Goal: Transaction & Acquisition: Purchase product/service

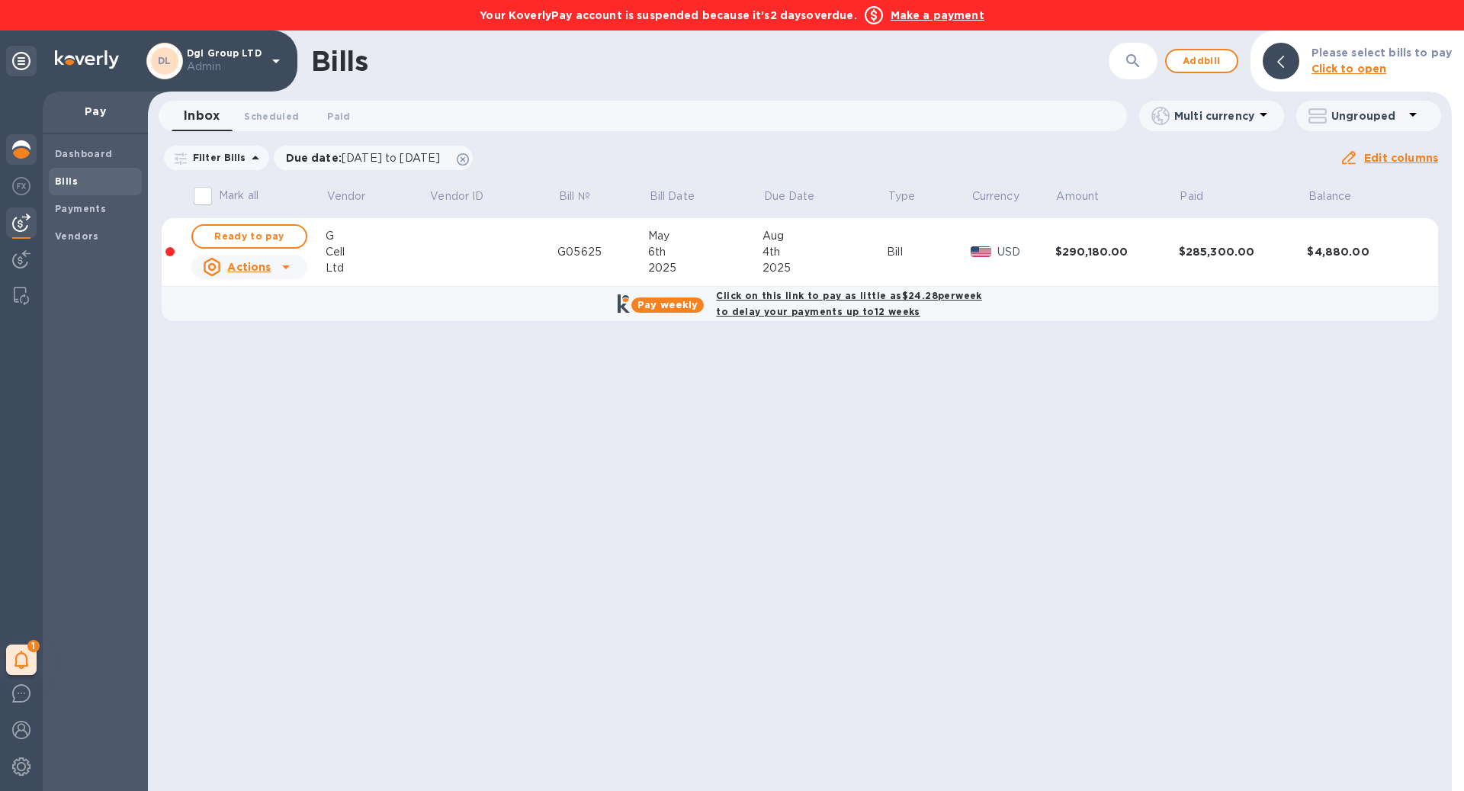
click at [25, 148] on img at bounding box center [21, 149] width 18 height 18
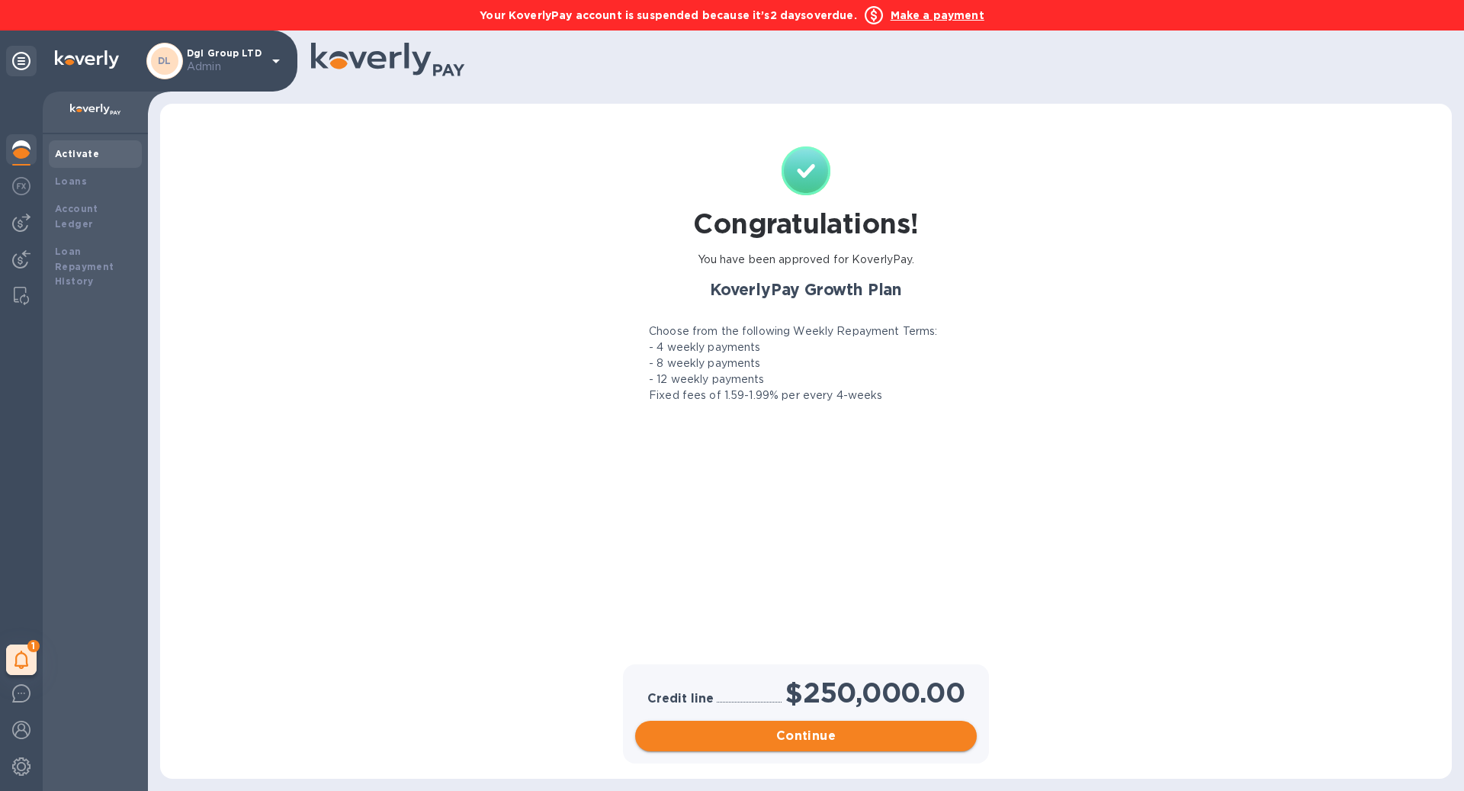
click at [722, 740] on span "Continue" at bounding box center [805, 736] width 317 height 18
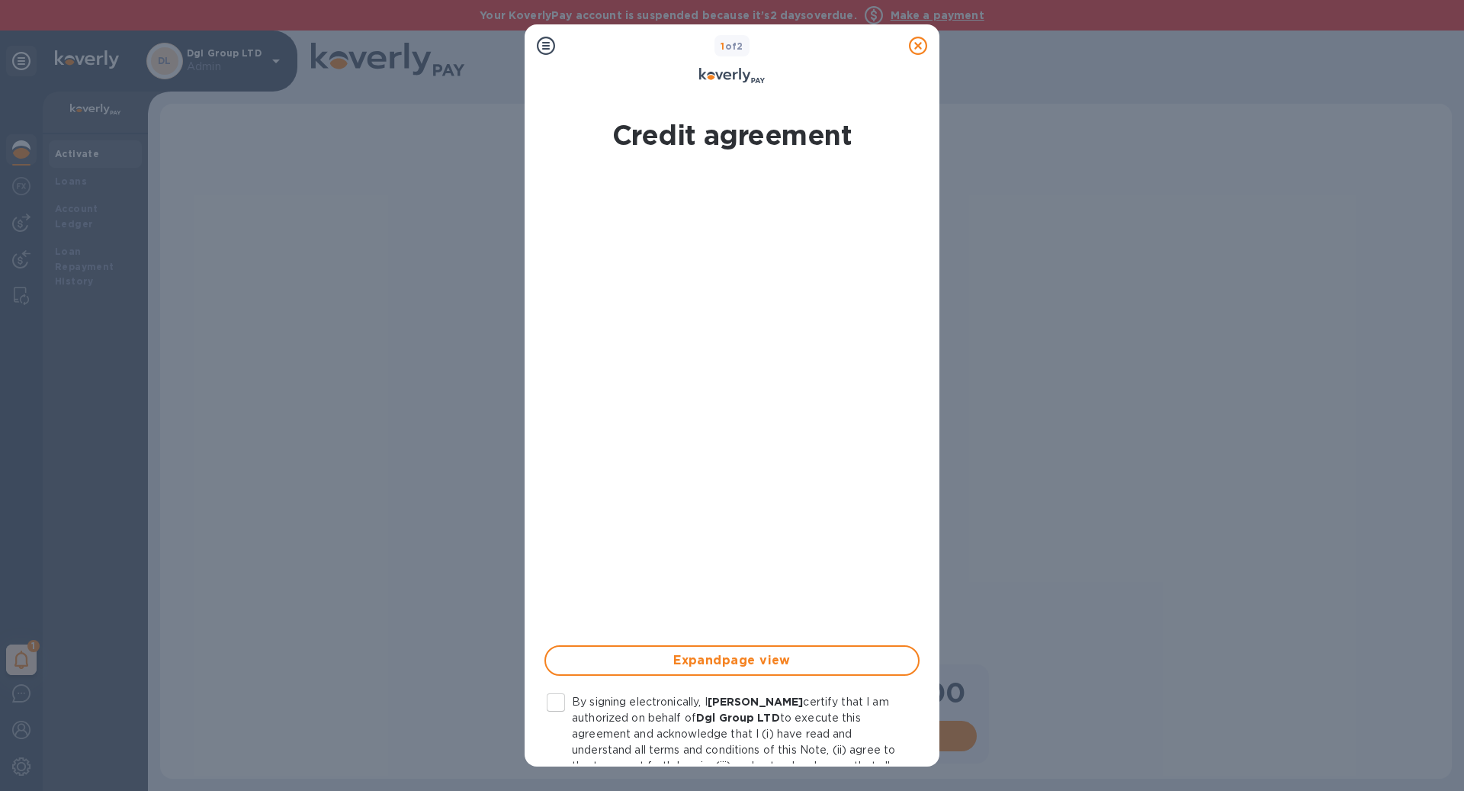
click at [560, 703] on input "By signing electronically, I ezra zaafarani certify that I am authorized on beh…" at bounding box center [556, 702] width 32 height 32
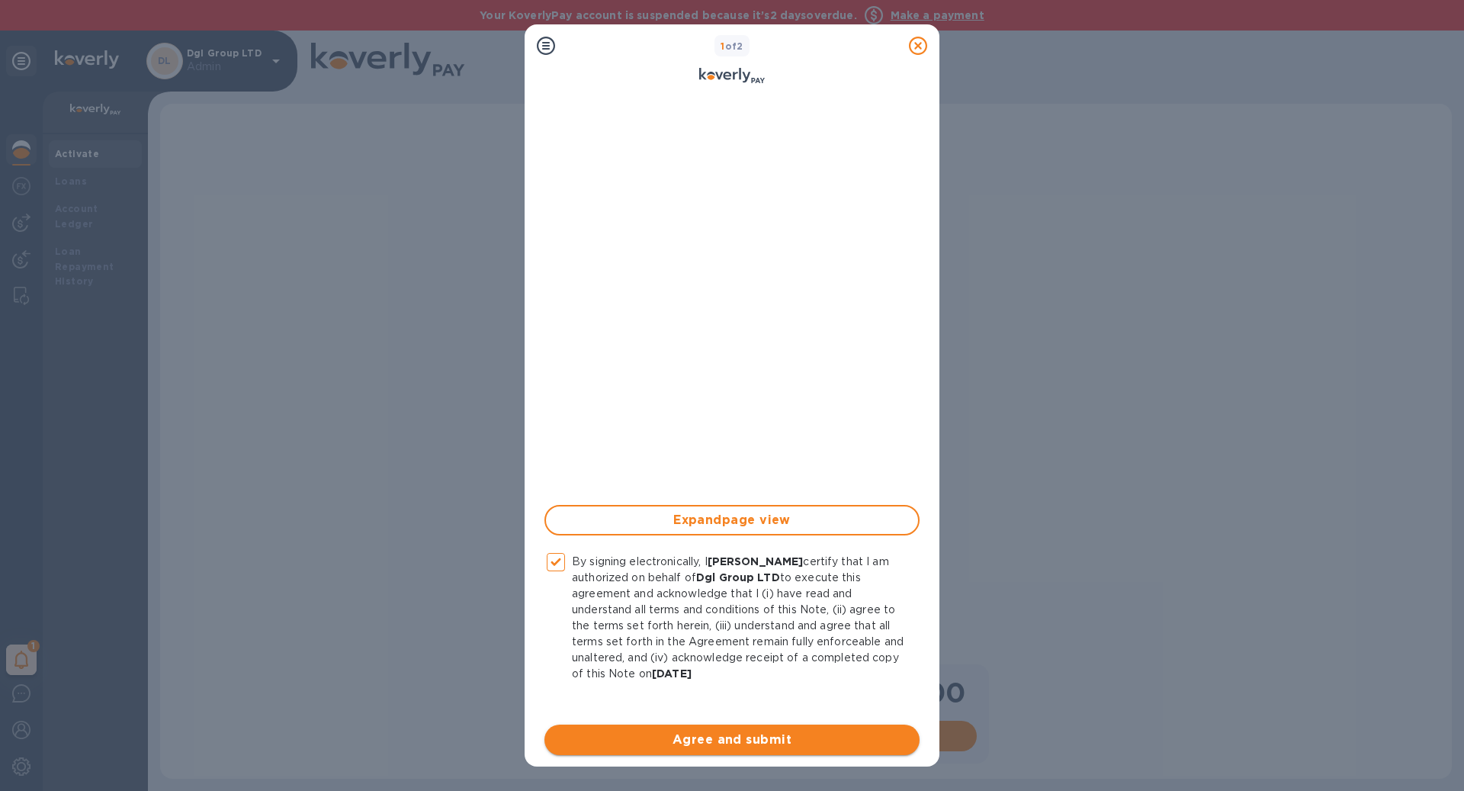
click at [783, 734] on span "Agree and submit" at bounding box center [732, 740] width 351 height 18
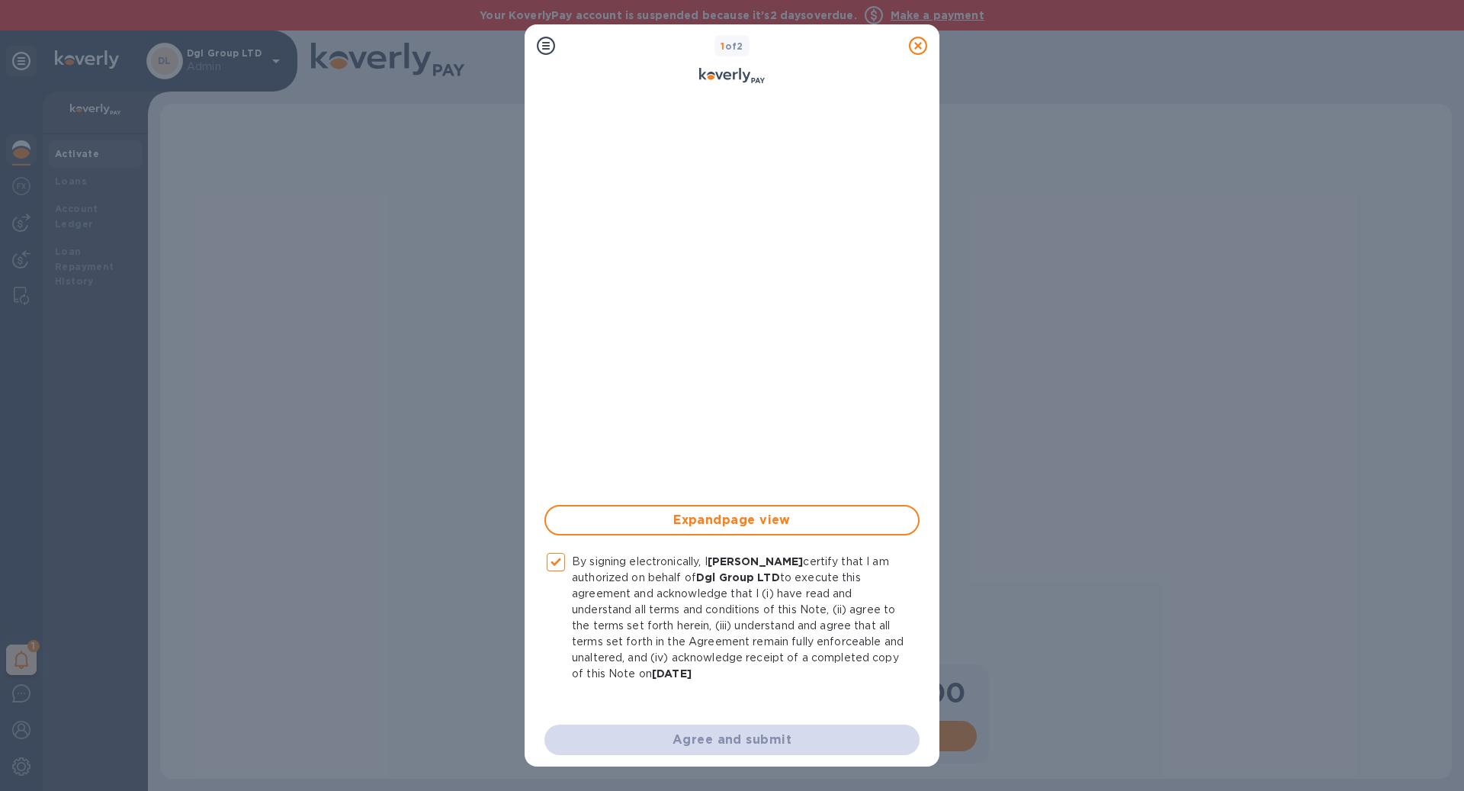
checkbox input "false"
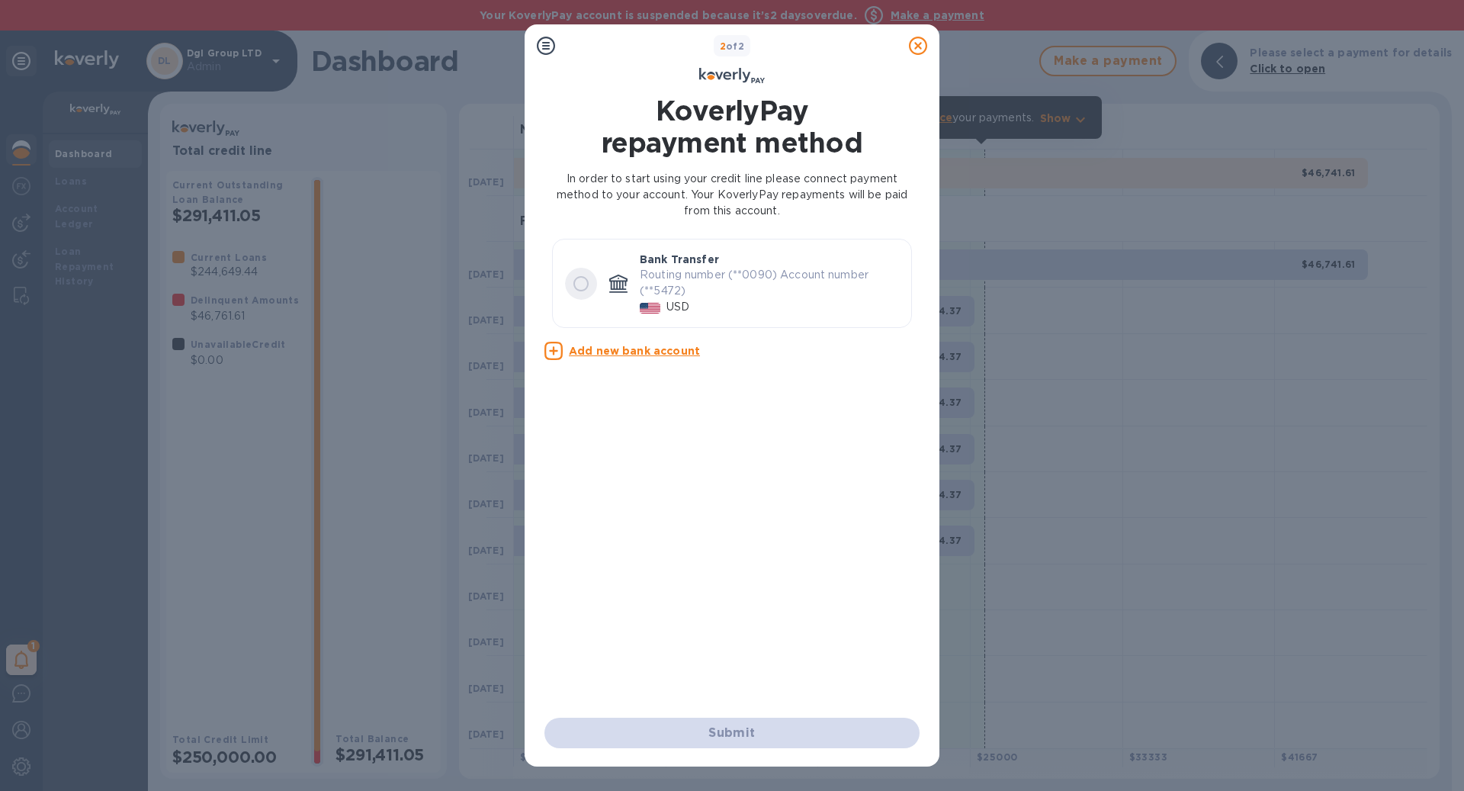
click at [574, 281] on input "radio" at bounding box center [581, 284] width 32 height 32
radio input "true"
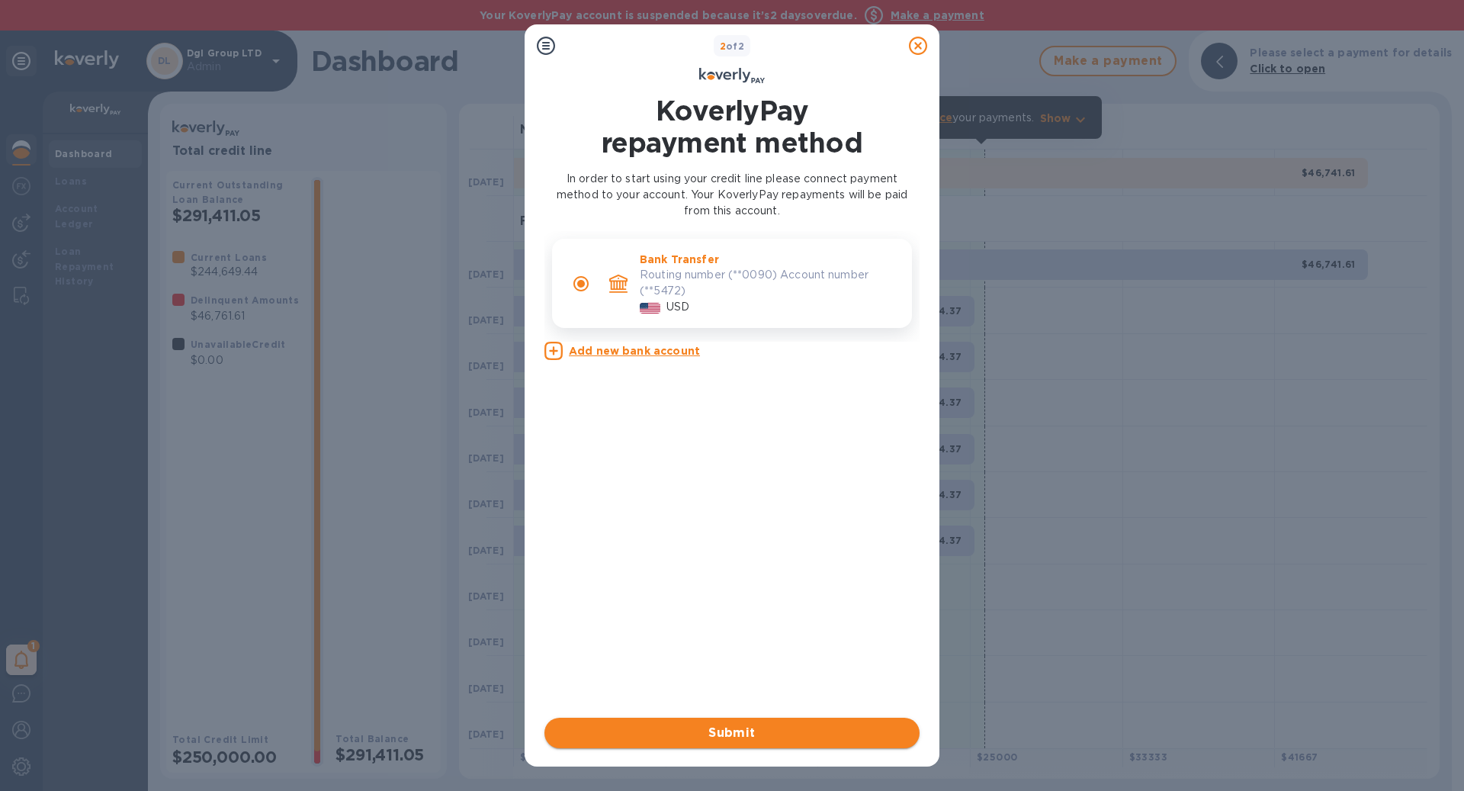
click at [705, 728] on span "Submit" at bounding box center [732, 733] width 351 height 18
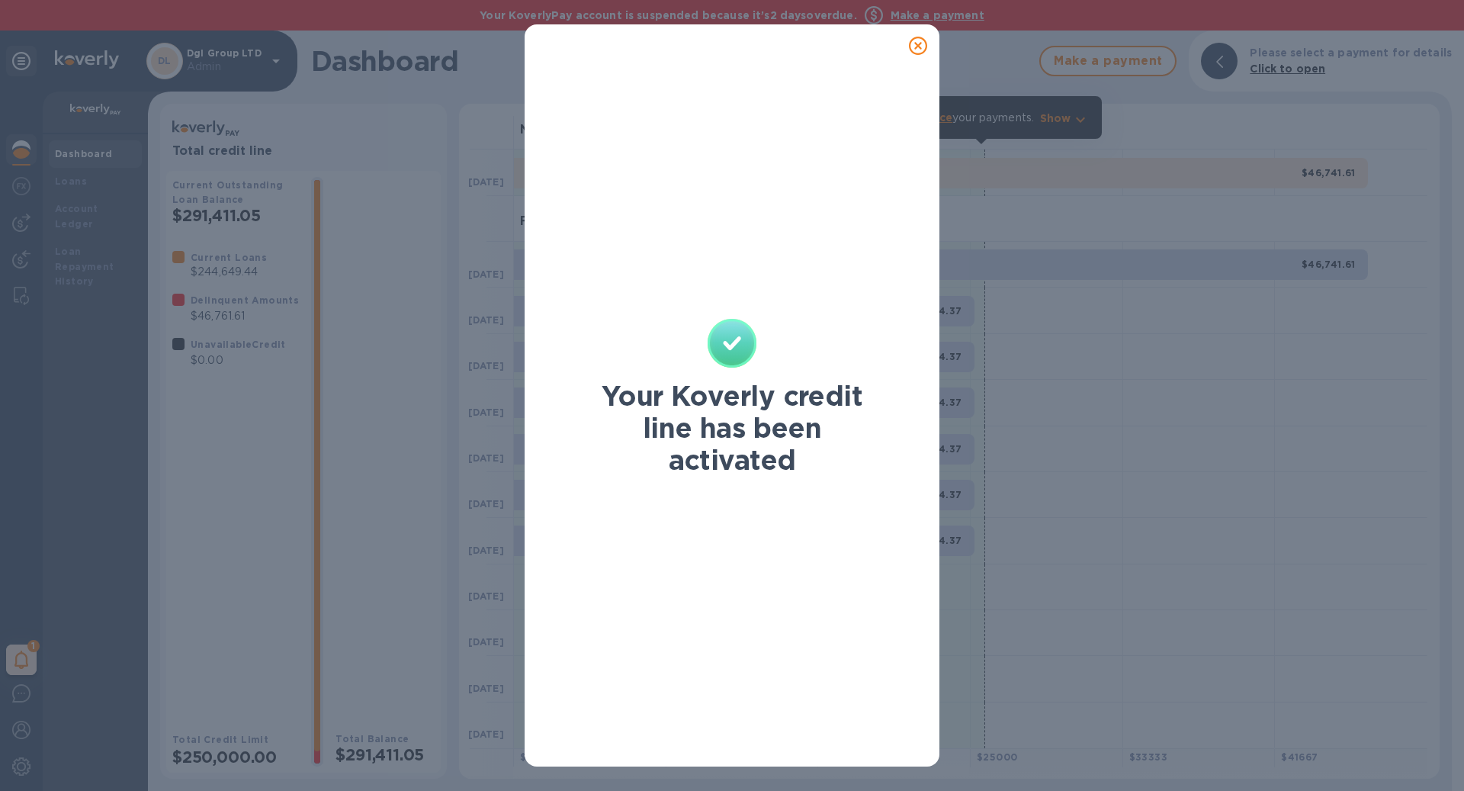
click at [919, 47] on icon at bounding box center [918, 46] width 18 height 18
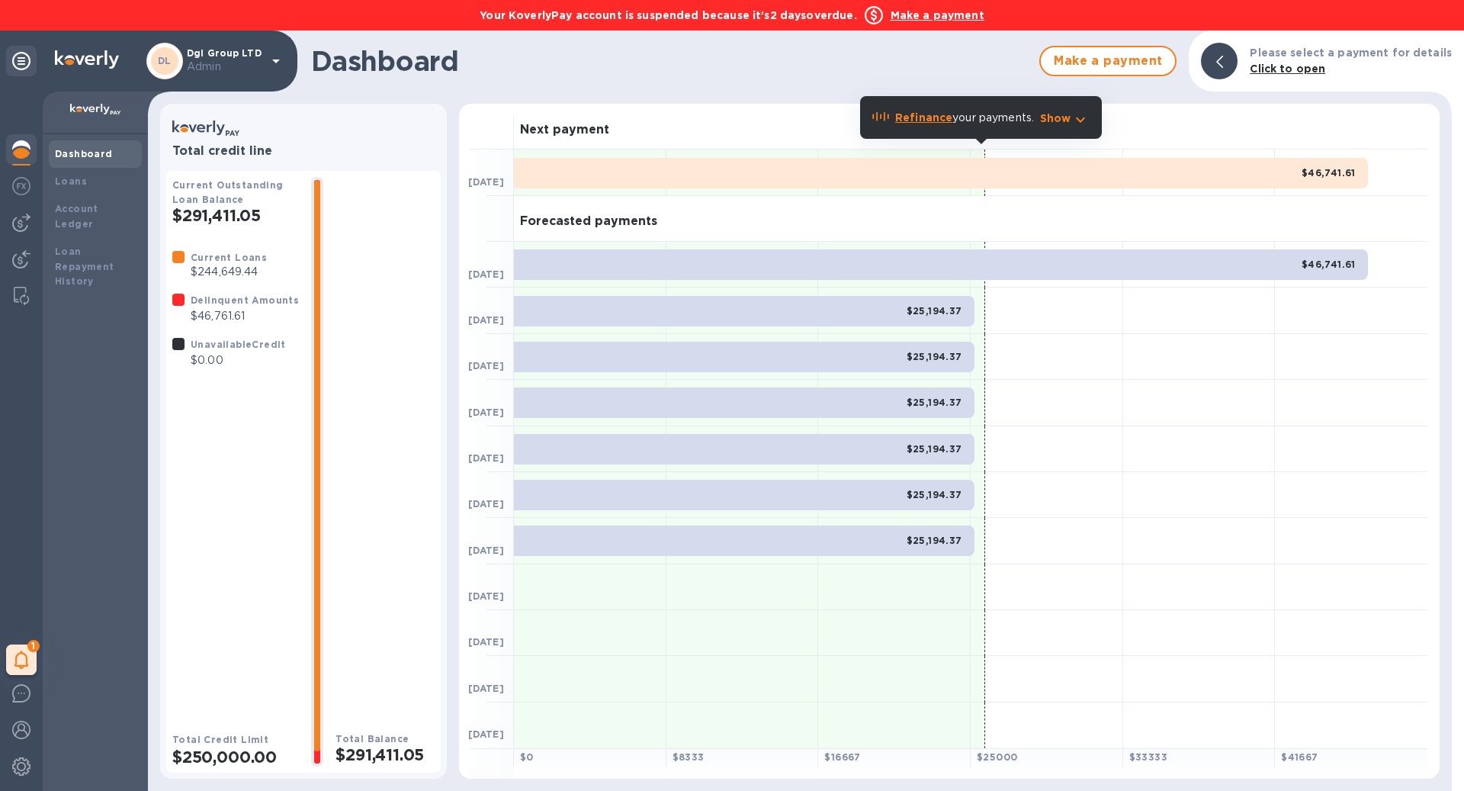
click at [924, 18] on b "Make a payment" at bounding box center [938, 15] width 94 height 12
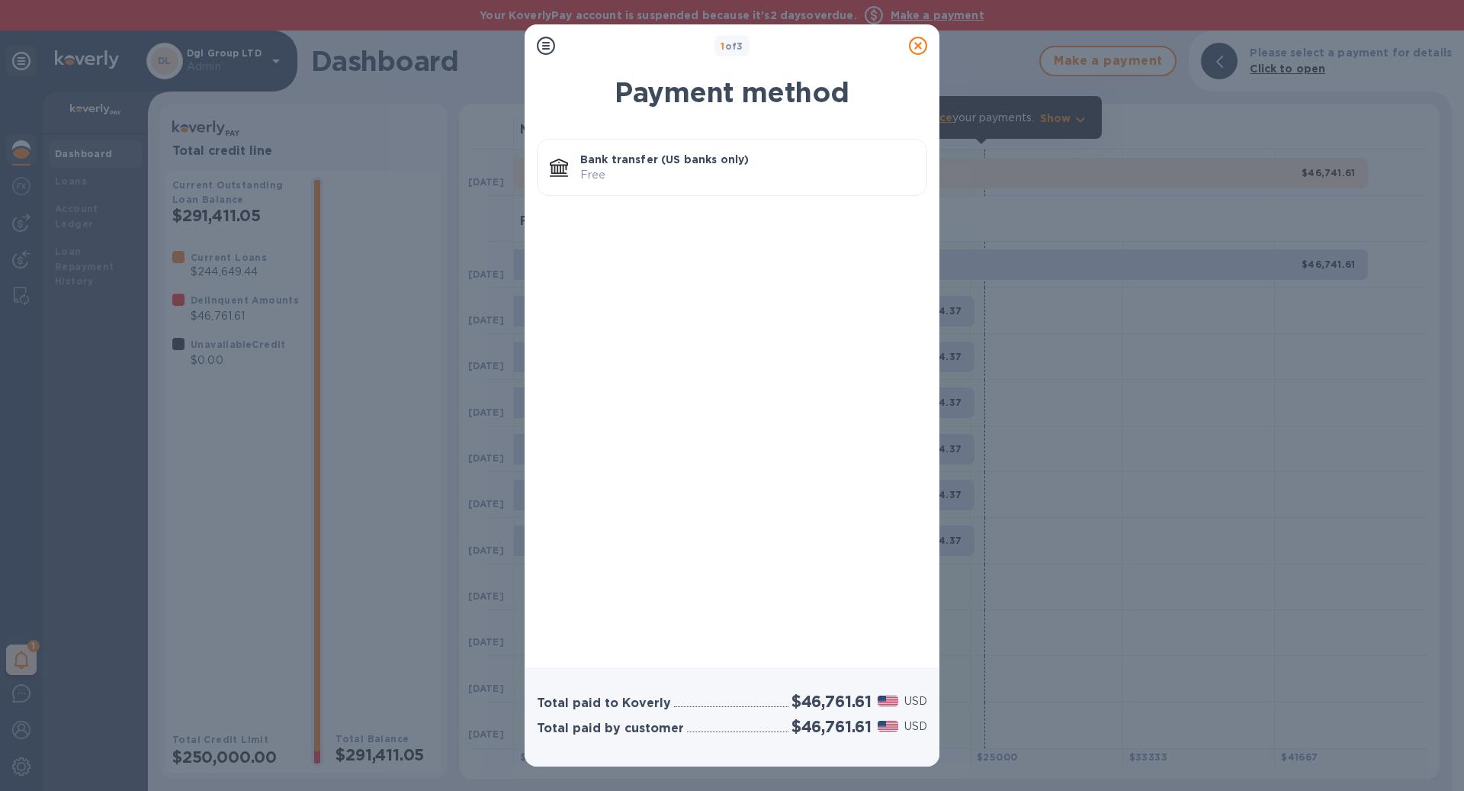
click at [682, 179] on p "Free" at bounding box center [747, 175] width 334 height 16
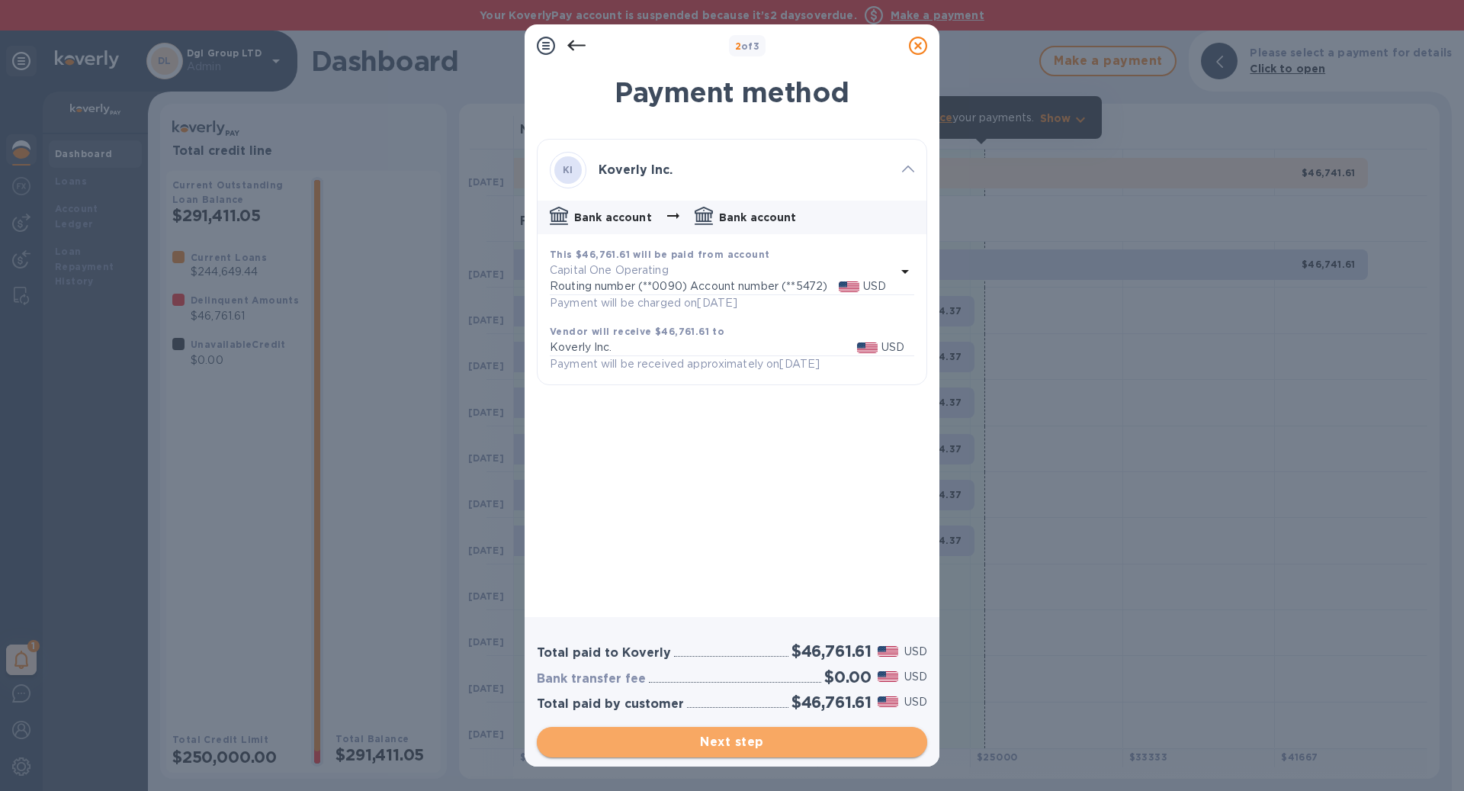
click at [804, 756] on button "Next step" at bounding box center [732, 742] width 390 height 31
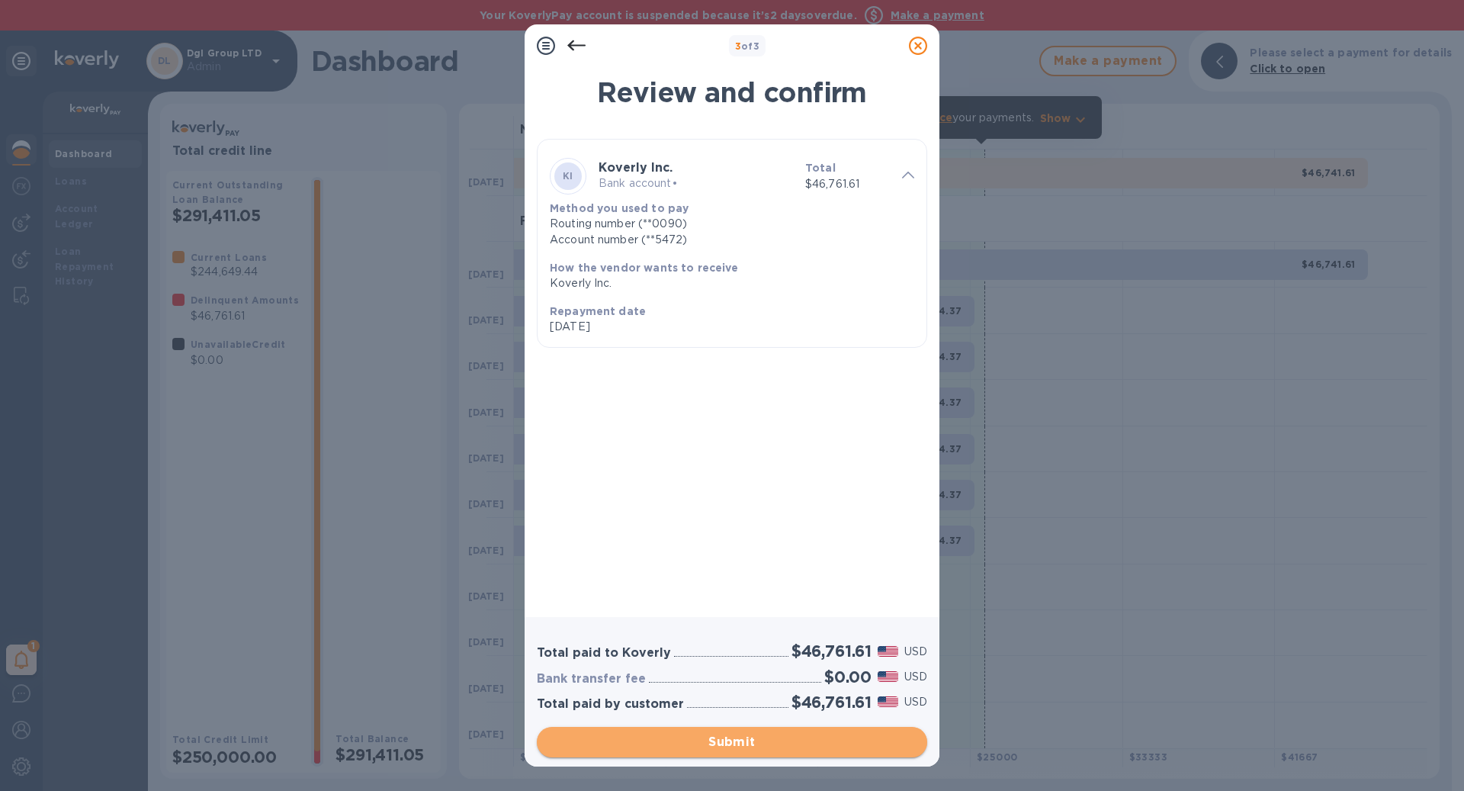
click at [804, 756] on button "Submit" at bounding box center [732, 742] width 390 height 31
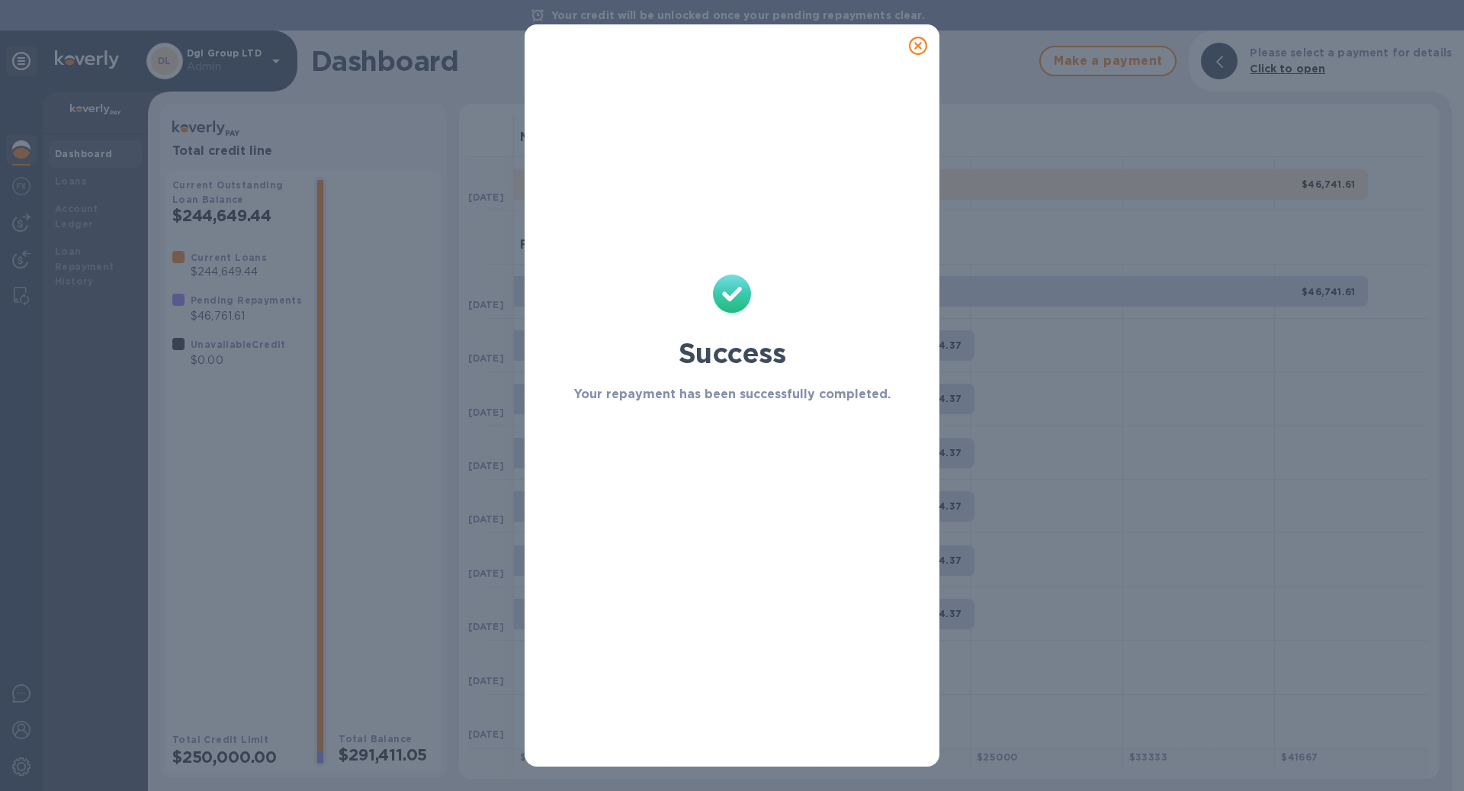
click at [917, 42] on icon at bounding box center [918, 46] width 18 height 18
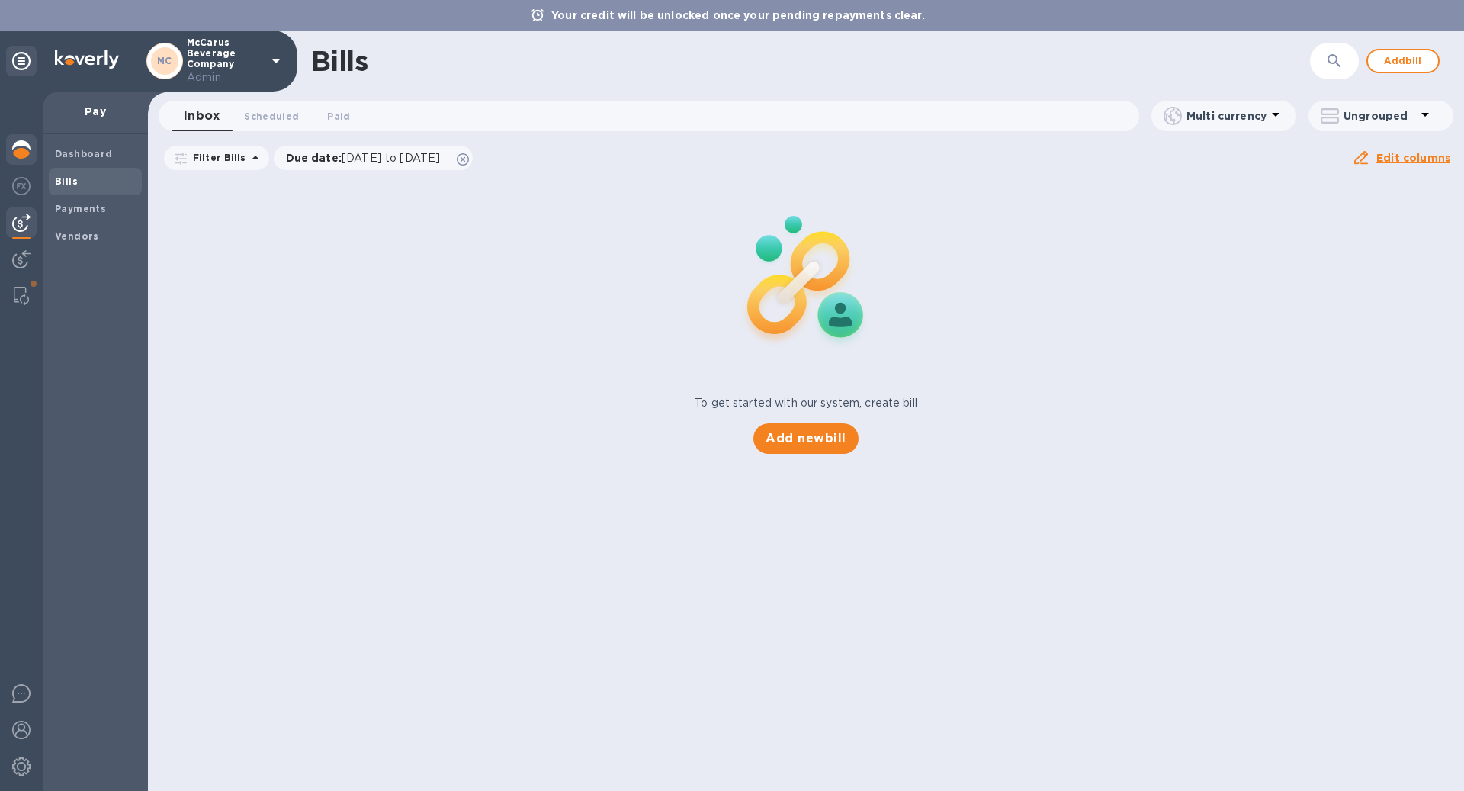
click at [30, 142] on img at bounding box center [21, 149] width 18 height 18
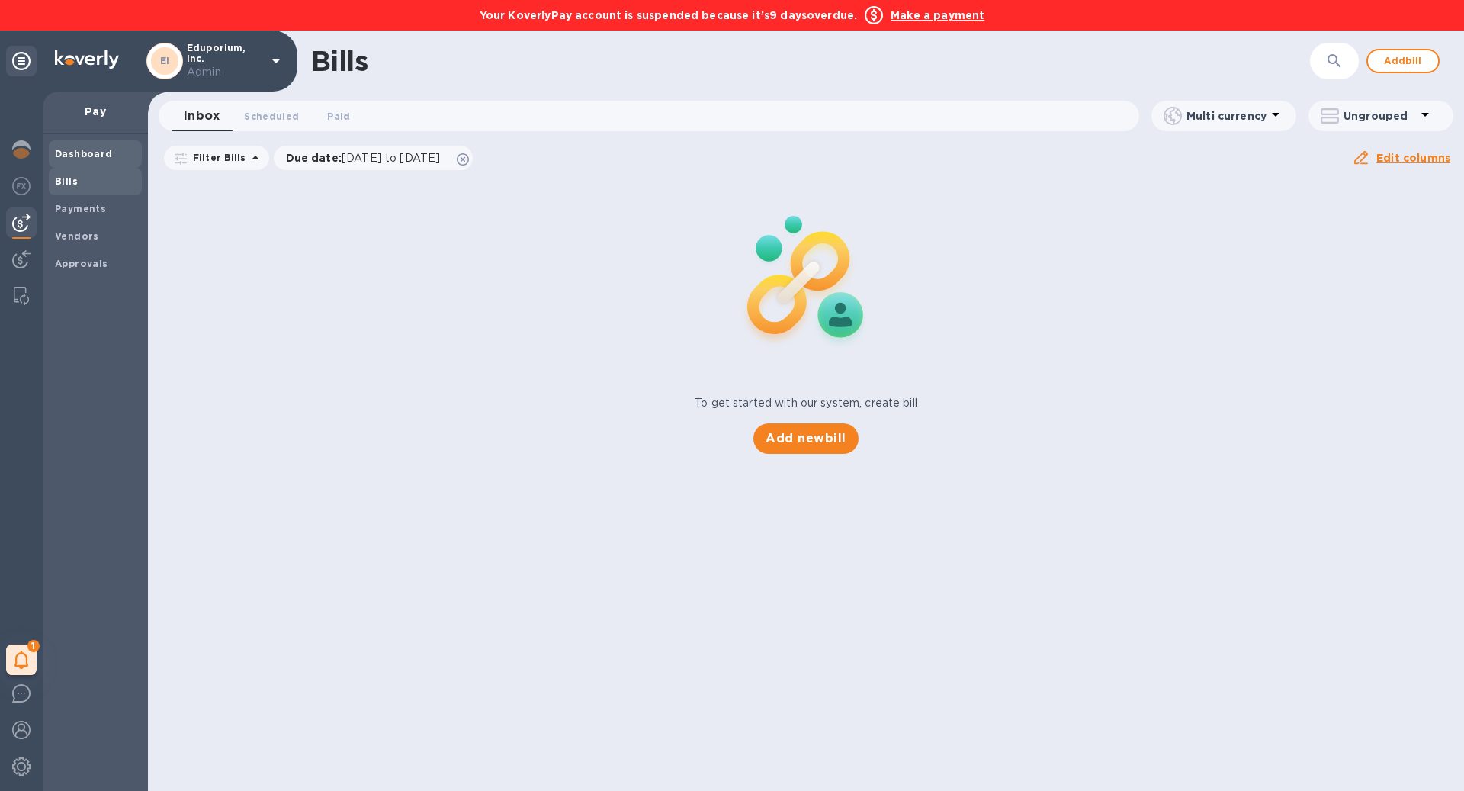
click at [89, 159] on b "Dashboard" at bounding box center [84, 153] width 58 height 11
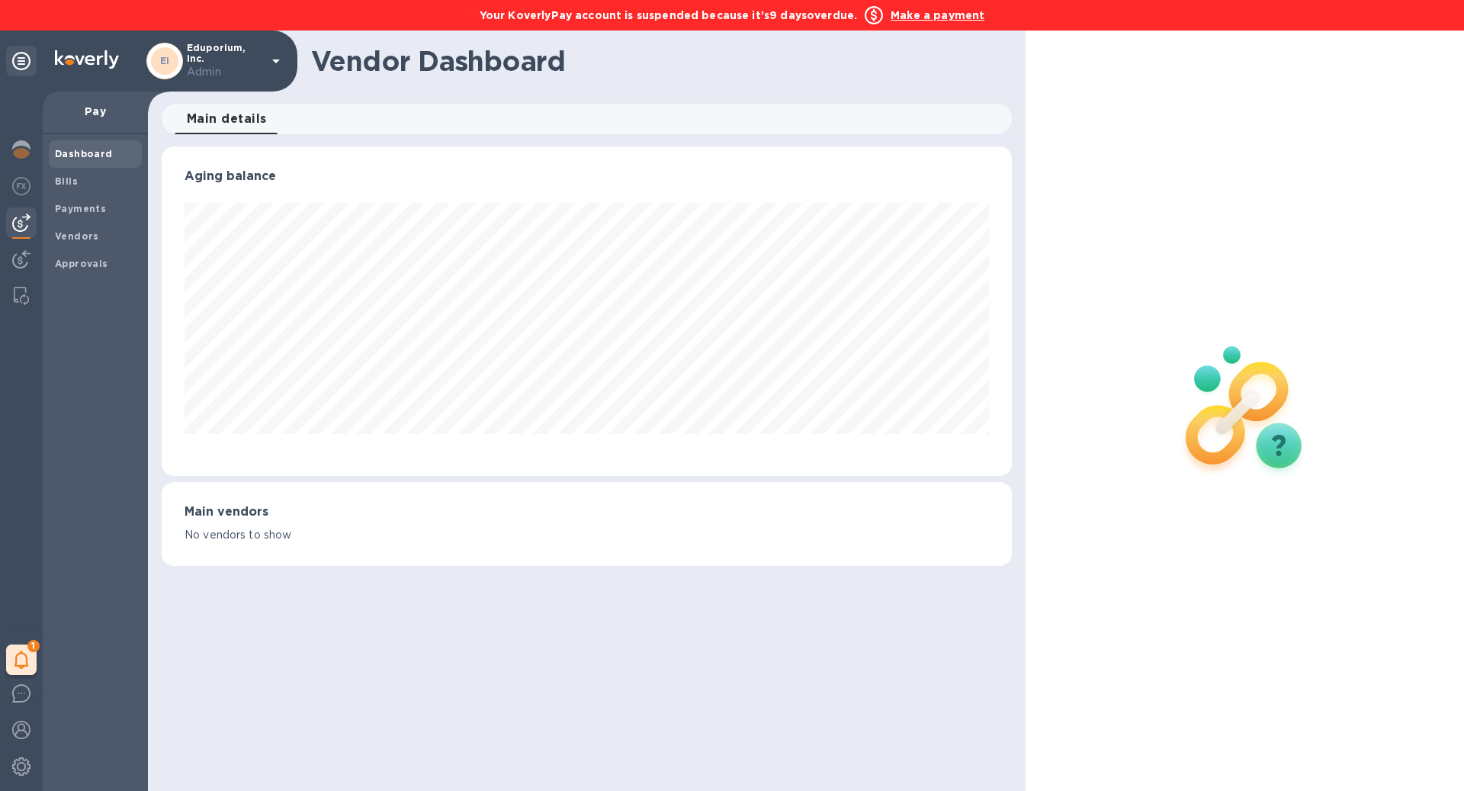
scroll to position [329, 849]
click at [27, 159] on div at bounding box center [21, 151] width 31 height 34
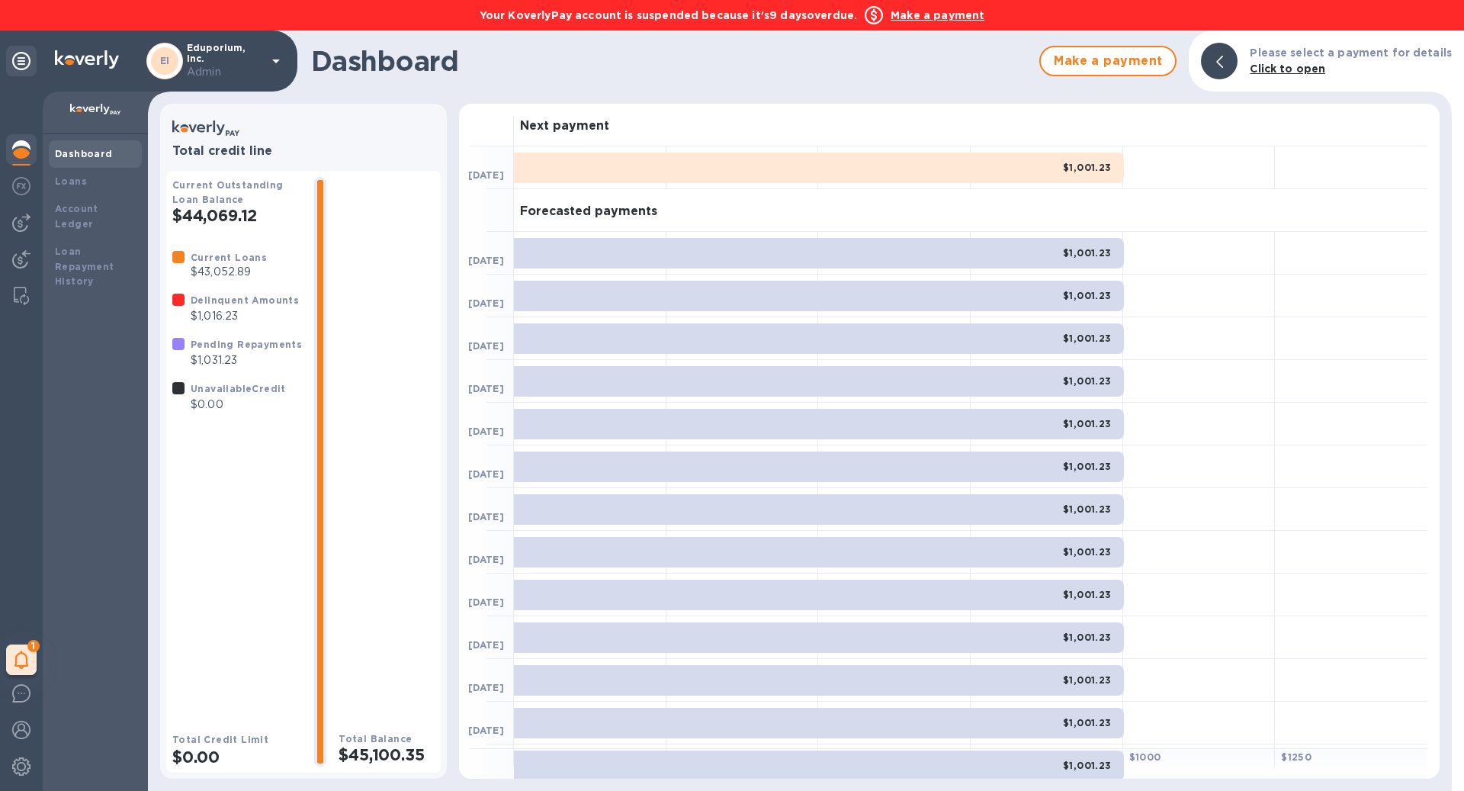
click at [930, 19] on b "Make a payment" at bounding box center [938, 15] width 94 height 12
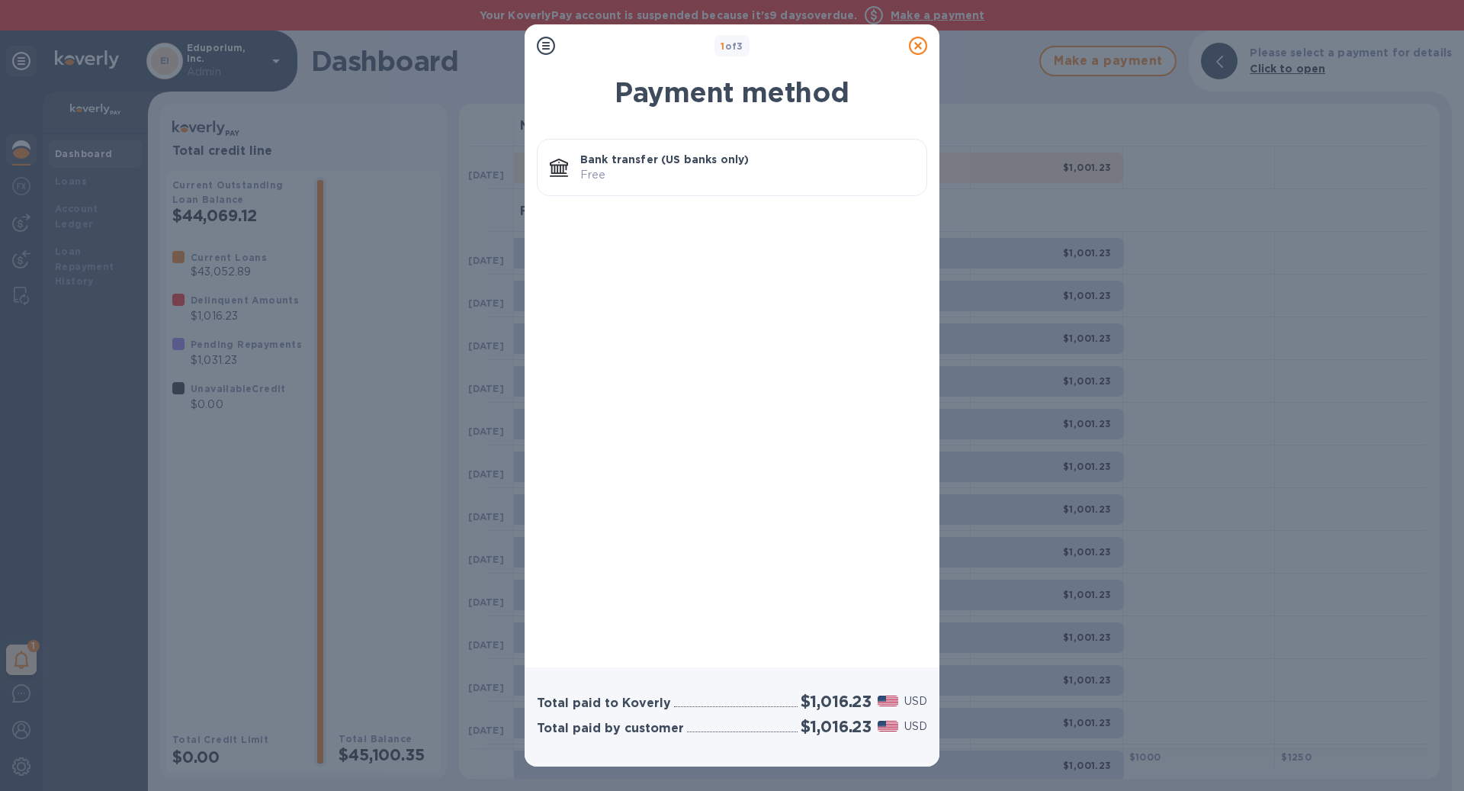
click at [891, 453] on div "Payment method Bank transfer (US banks only) Free" at bounding box center [732, 362] width 415 height 609
click at [745, 173] on p "Free" at bounding box center [747, 175] width 334 height 16
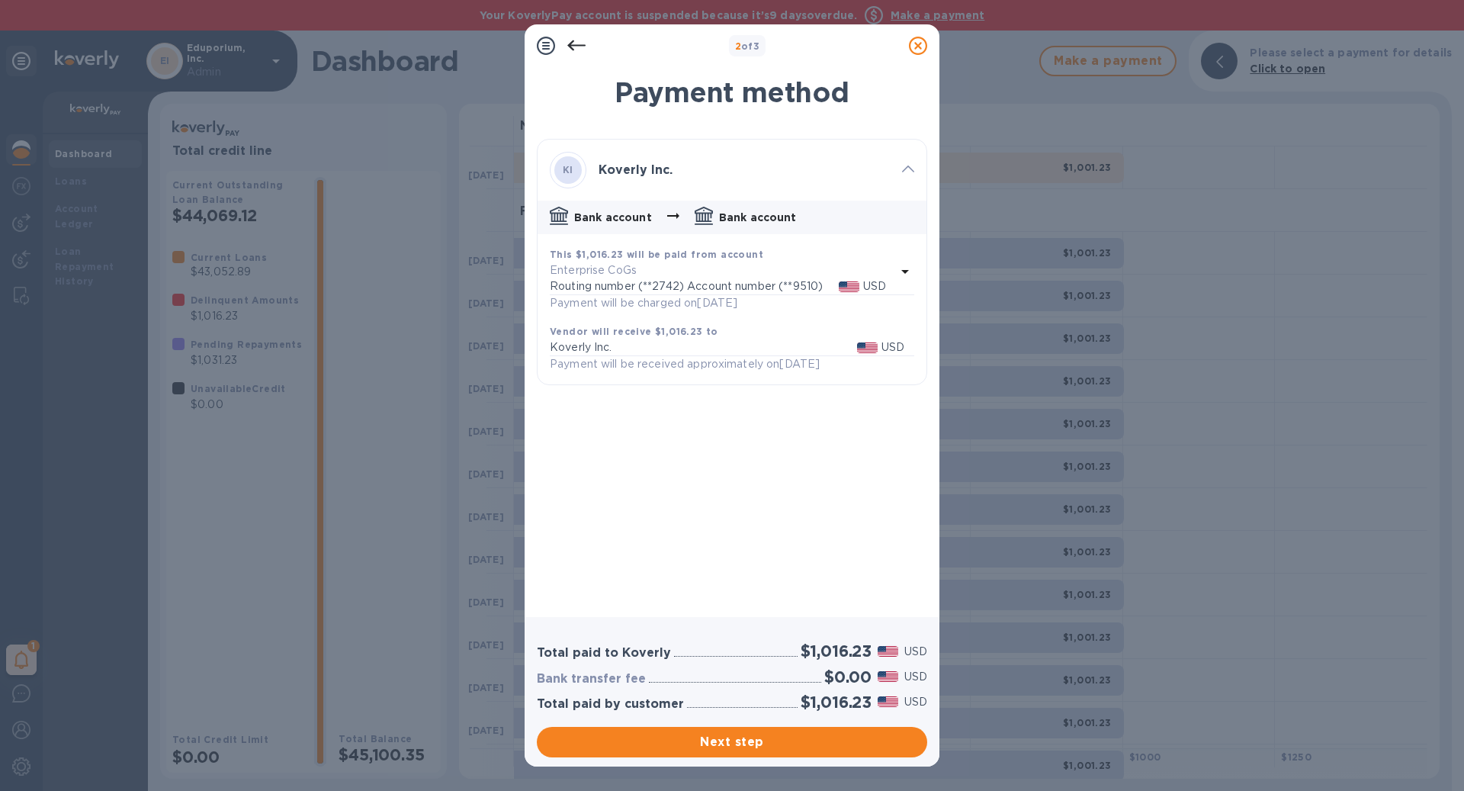
click at [826, 759] on div "Total paid to Koverly $1,016.23 USD Bank transfer fee $0.00 USD Total paid by c…" at bounding box center [732, 691] width 415 height 149
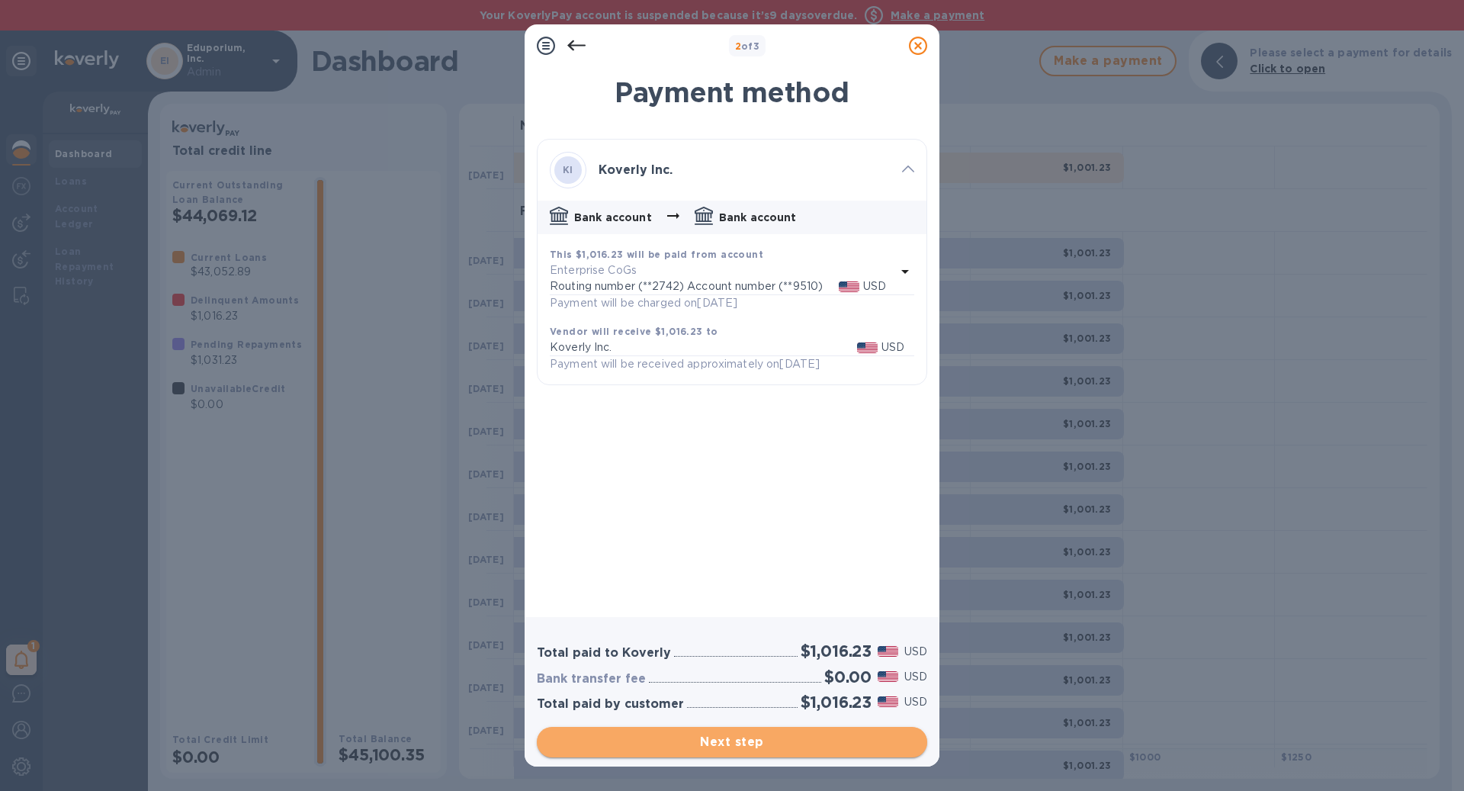
click at [825, 738] on span "Next step" at bounding box center [732, 742] width 366 height 18
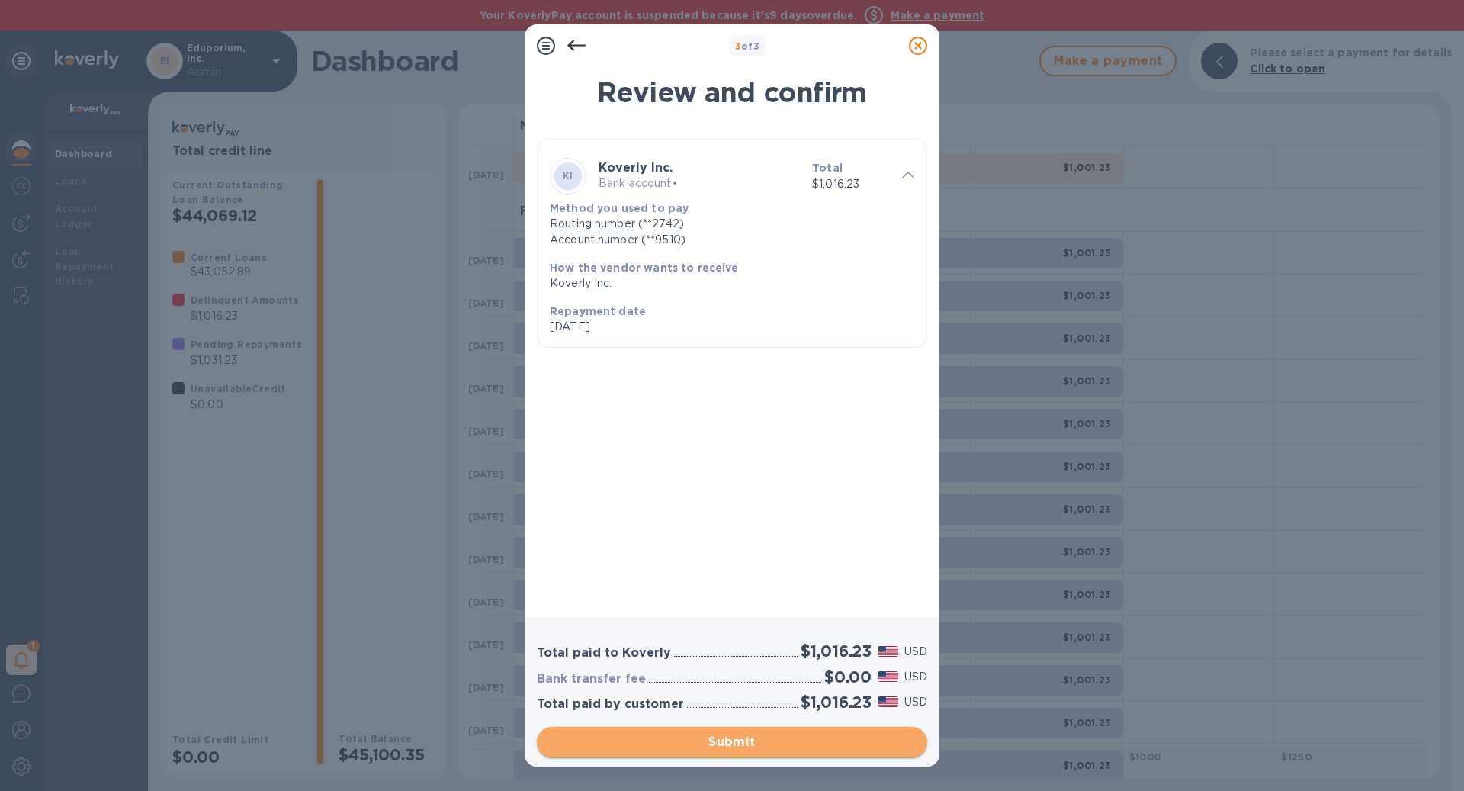
click at [825, 738] on span "Submit" at bounding box center [732, 742] width 366 height 18
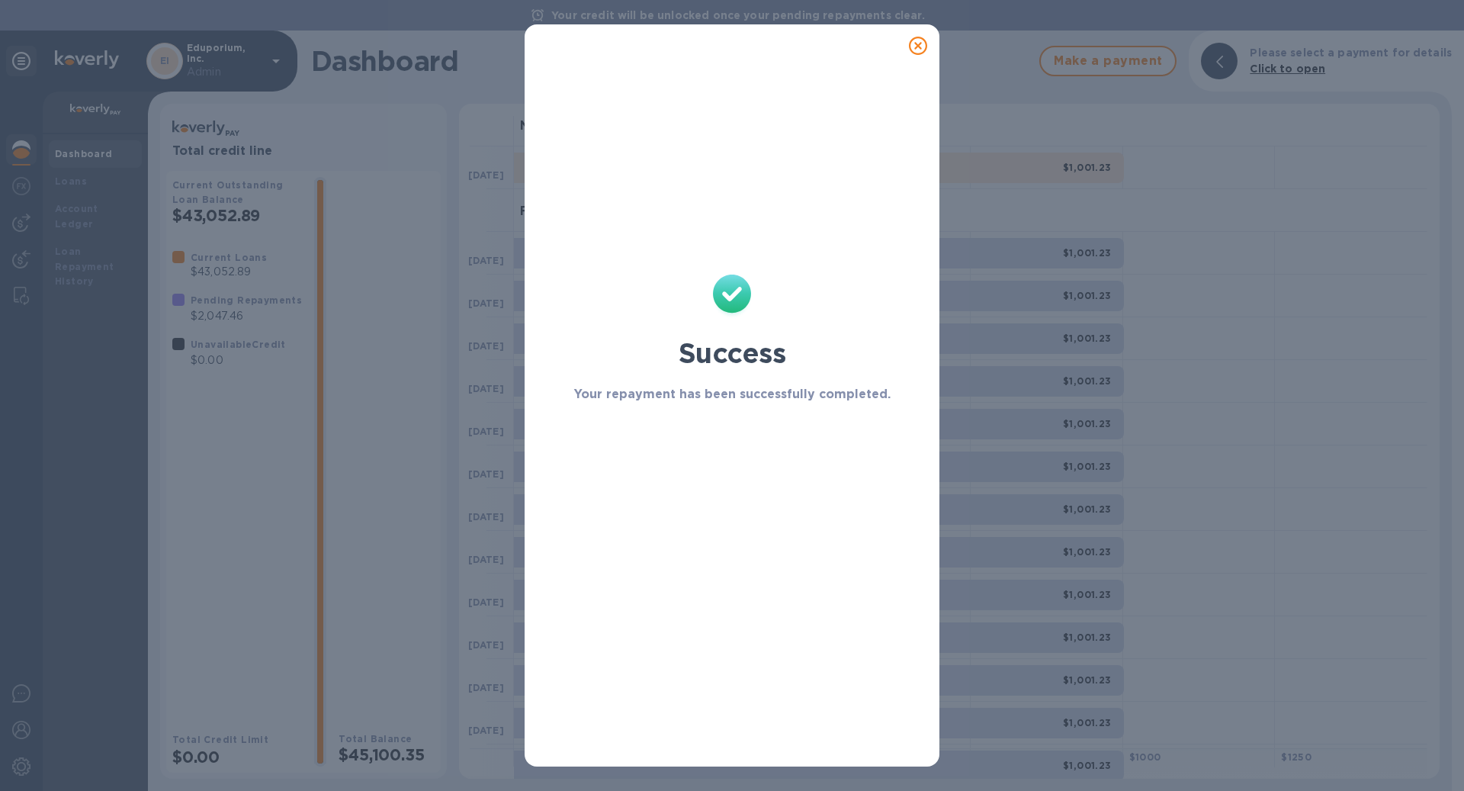
click at [916, 49] on icon at bounding box center [918, 46] width 18 height 18
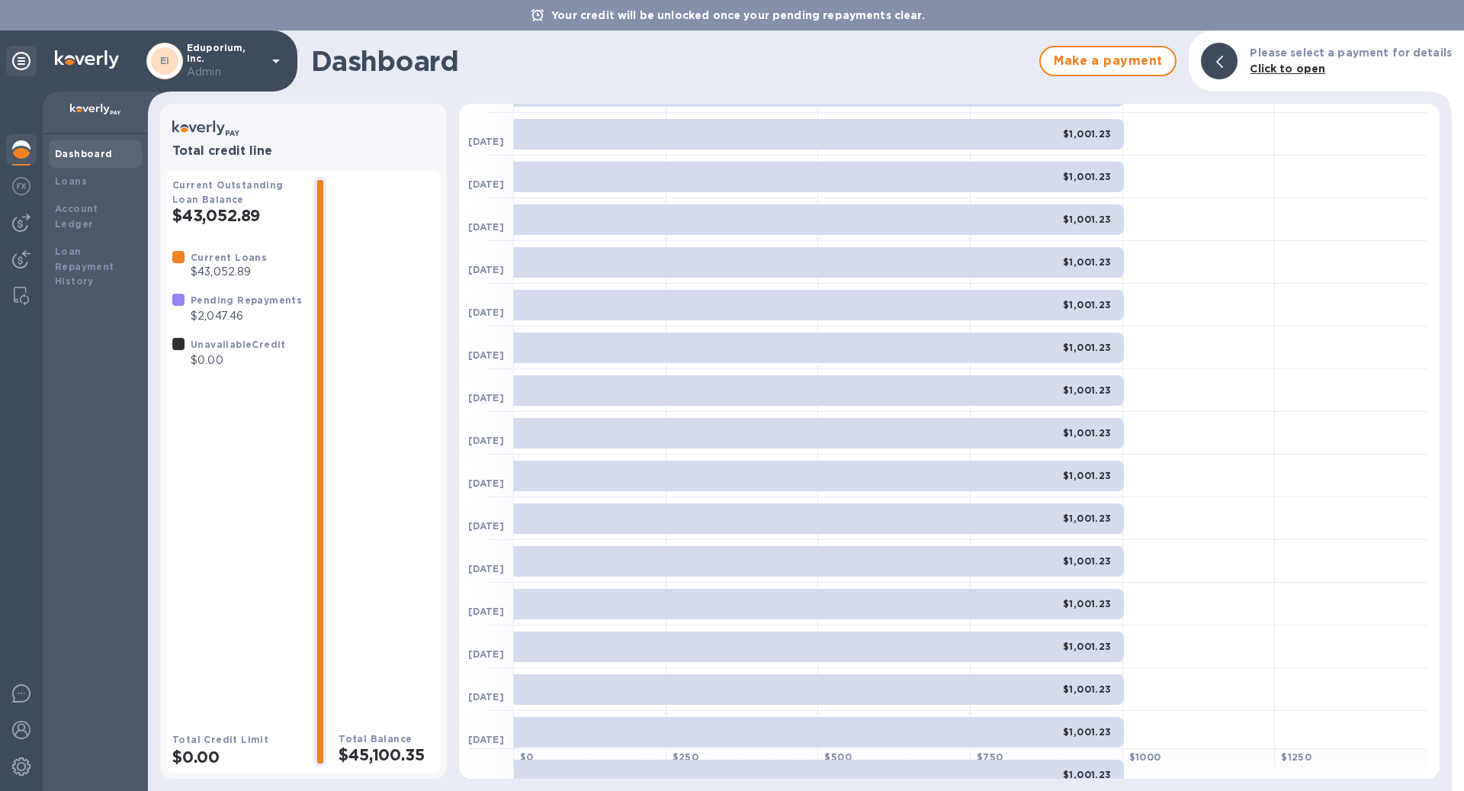
scroll to position [336, 0]
click at [98, 206] on b "Account Ledger" at bounding box center [76, 216] width 43 height 27
